Goal: Check status: Check status

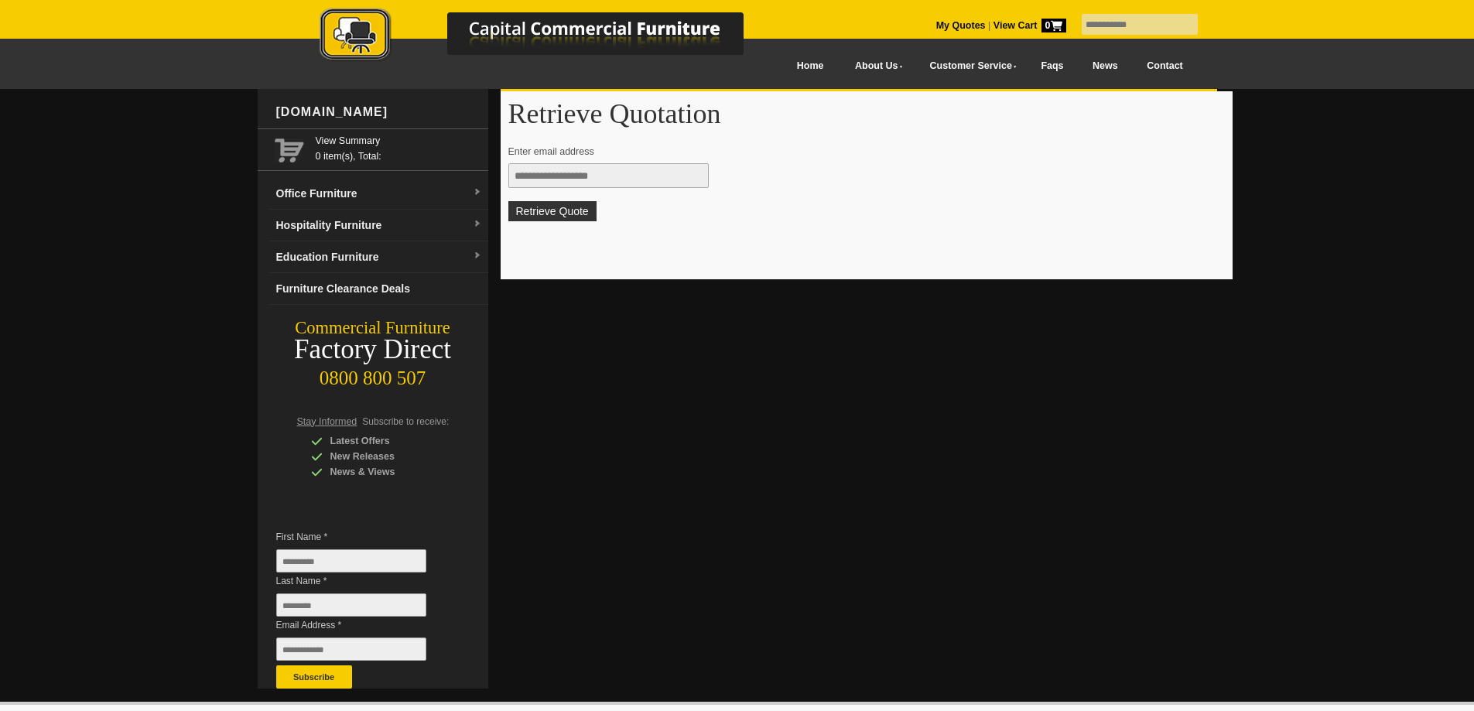
click at [532, 179] on input "text" at bounding box center [608, 175] width 200 height 25
type input "**********"
click at [548, 210] on button "Retrieve Quote" at bounding box center [552, 211] width 88 height 20
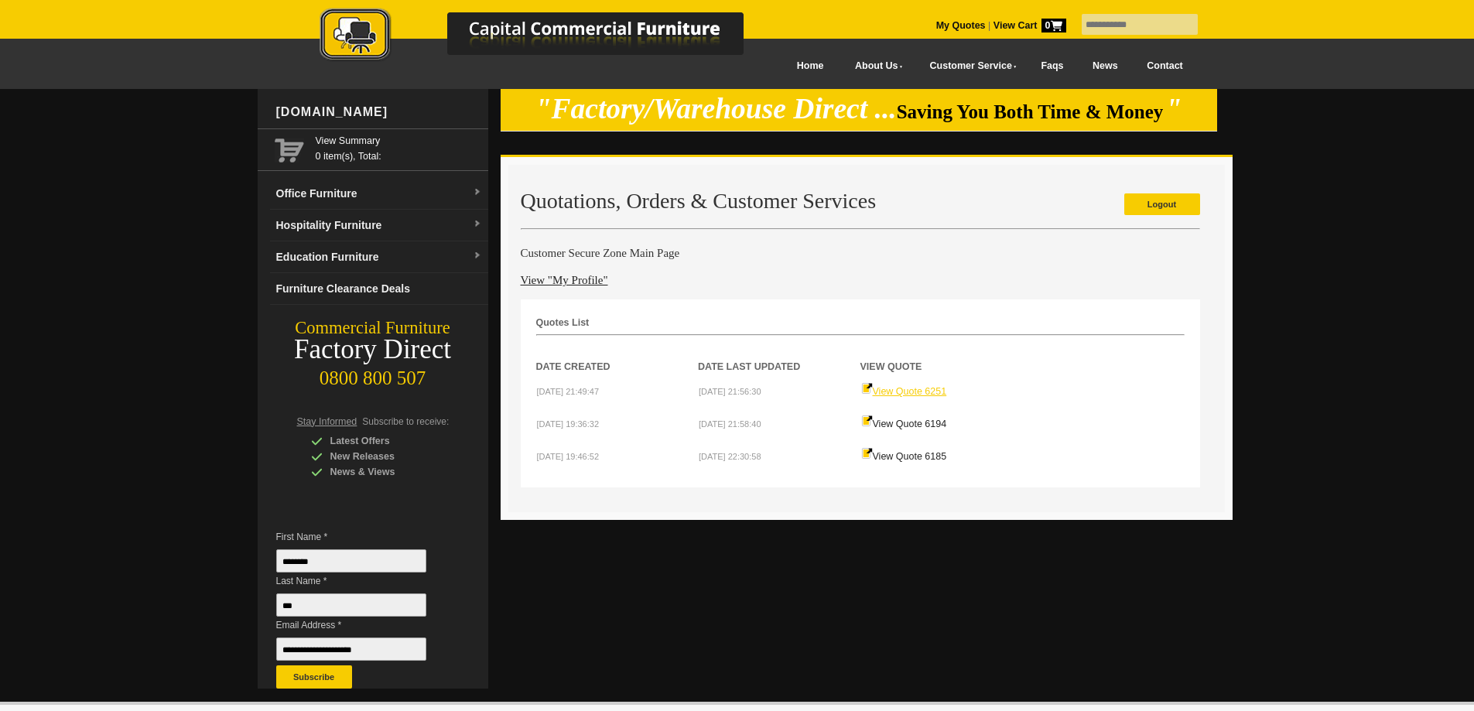
click at [895, 388] on link "View Quote 6251" at bounding box center [904, 391] width 86 height 11
